Goal: Information Seeking & Learning: Compare options

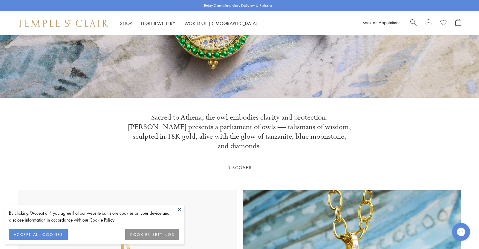
scroll to position [205, 0]
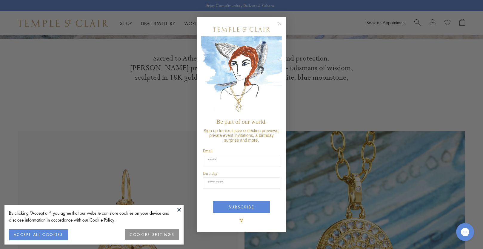
click at [281, 23] on circle "Close dialog" at bounding box center [279, 23] width 7 height 7
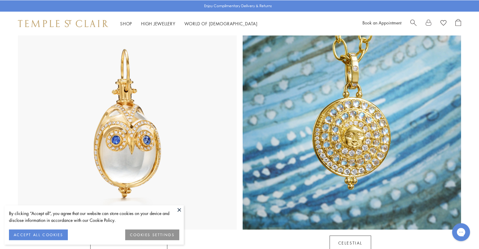
scroll to position [353, 0]
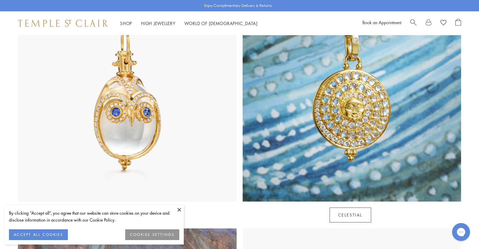
click at [154, 235] on button "COOKIES SETTINGS" at bounding box center [152, 235] width 54 height 11
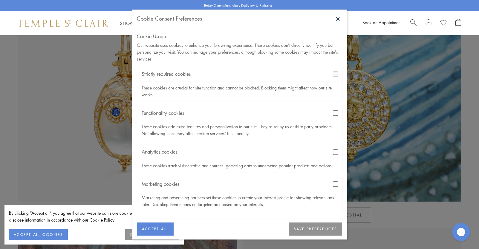
click at [330, 229] on button "SAVE PREFERENCES" at bounding box center [315, 229] width 53 height 13
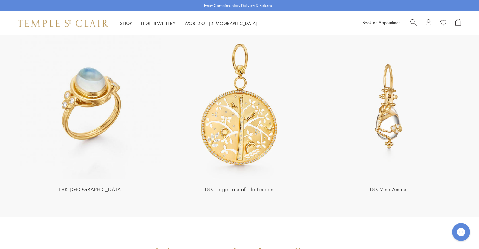
scroll to position [1251, 0]
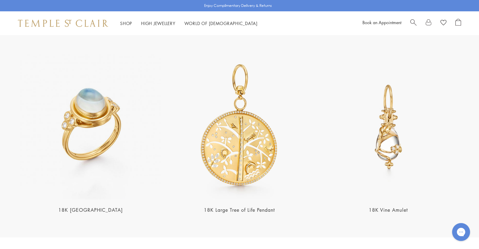
click at [97, 107] on img at bounding box center [90, 126] width 145 height 145
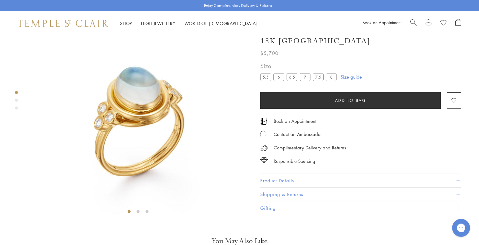
scroll to position [35, 0]
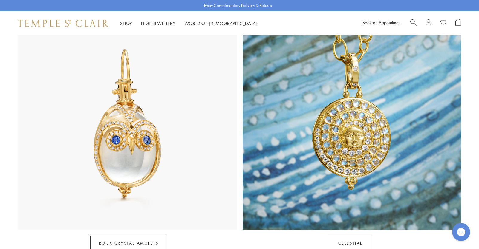
scroll to position [187, 0]
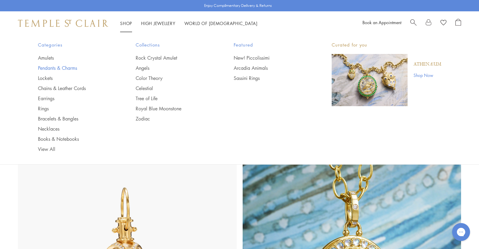
click at [46, 67] on link "Pendants & Charms" at bounding box center [75, 68] width 74 height 7
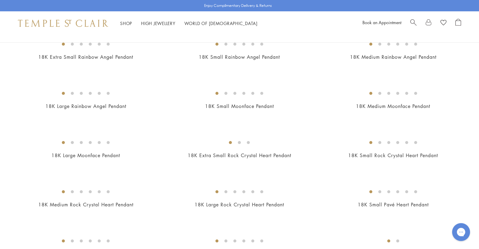
scroll to position [396, 0]
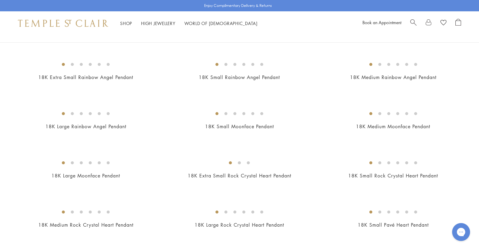
click at [0, 0] on img at bounding box center [0, 0] width 0 height 0
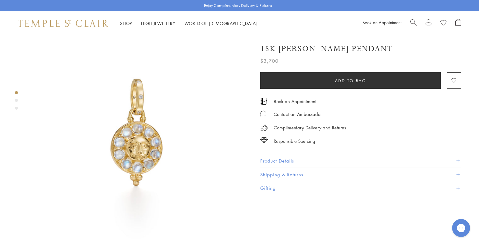
click at [457, 157] on button "Product Details" at bounding box center [360, 160] width 201 height 13
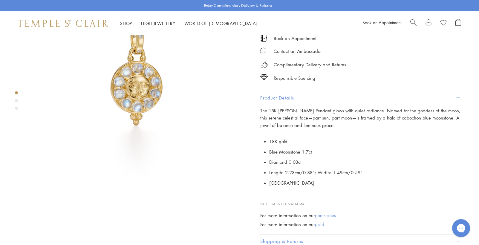
scroll to position [86, 0]
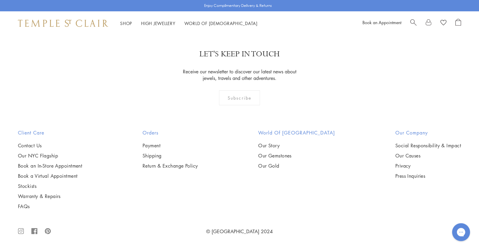
scroll to position [1719, 0]
click at [0, 0] on img at bounding box center [0, 0] width 0 height 0
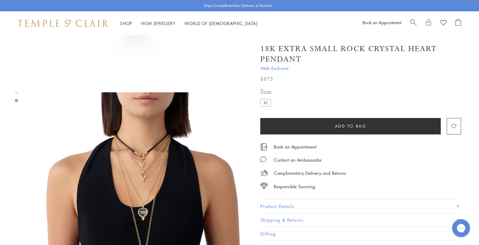
scroll to position [167, 0]
click at [456, 205] on span at bounding box center [457, 205] width 3 height 3
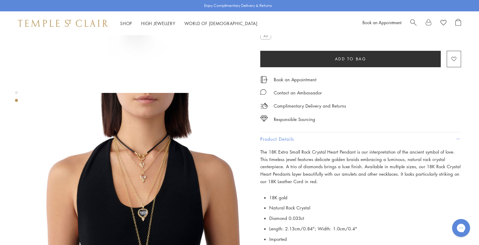
scroll to position [76, 0]
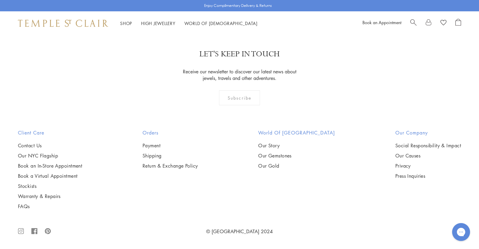
scroll to position [2436, 0]
click at [0, 0] on img at bounding box center [0, 0] width 0 height 0
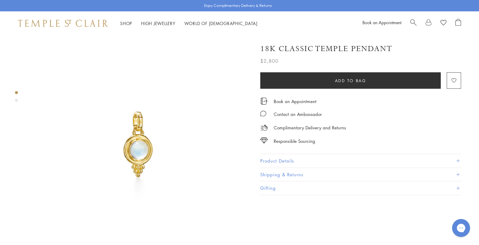
click at [456, 157] on button "Product Details" at bounding box center [360, 160] width 201 height 13
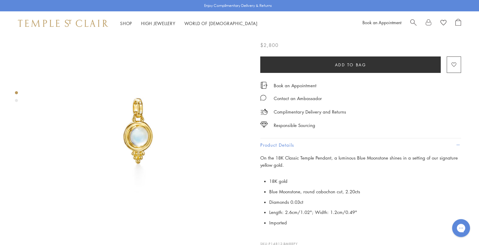
scroll to position [19, 0]
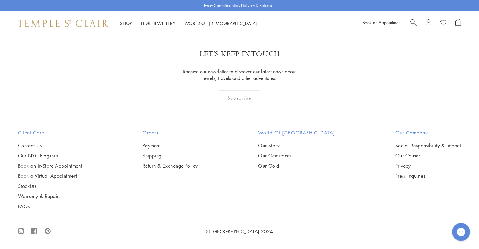
scroll to position [4050, 0]
click at [230, 10] on link "2" at bounding box center [230, 1] width 20 height 16
click at [259, 10] on link "3" at bounding box center [259, 1] width 20 height 16
